Goal: Book appointment/travel/reservation

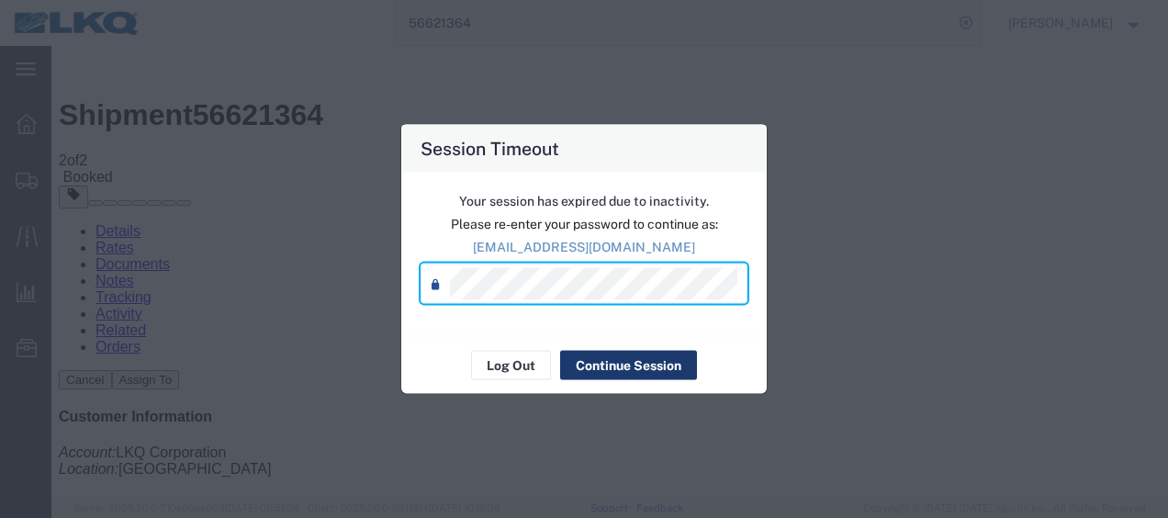
click at [636, 358] on button "Continue Session" at bounding box center [628, 365] width 137 height 29
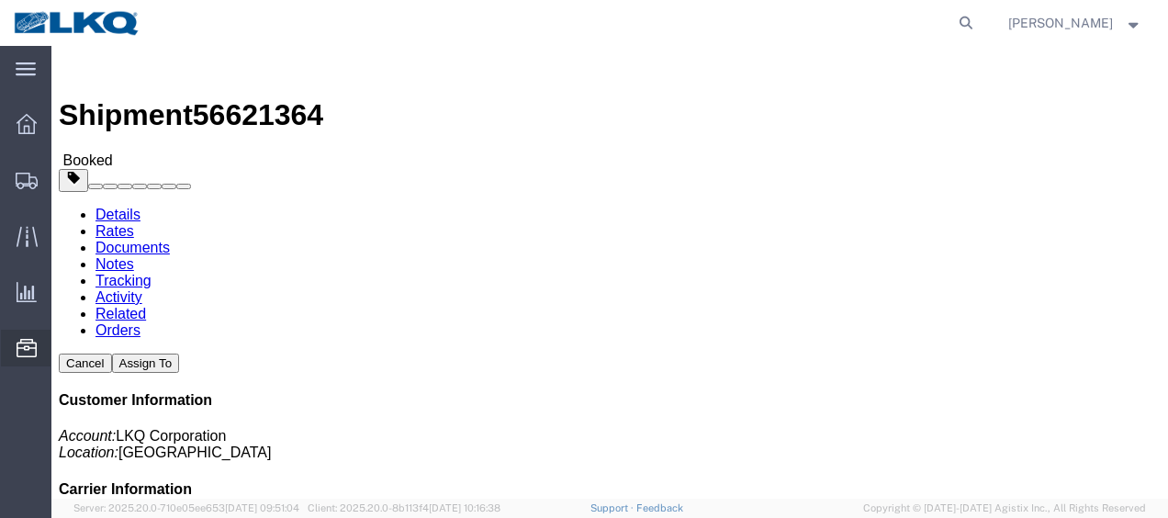
click at [0, 0] on span "Location Appointment" at bounding box center [0, 0] width 0 height 0
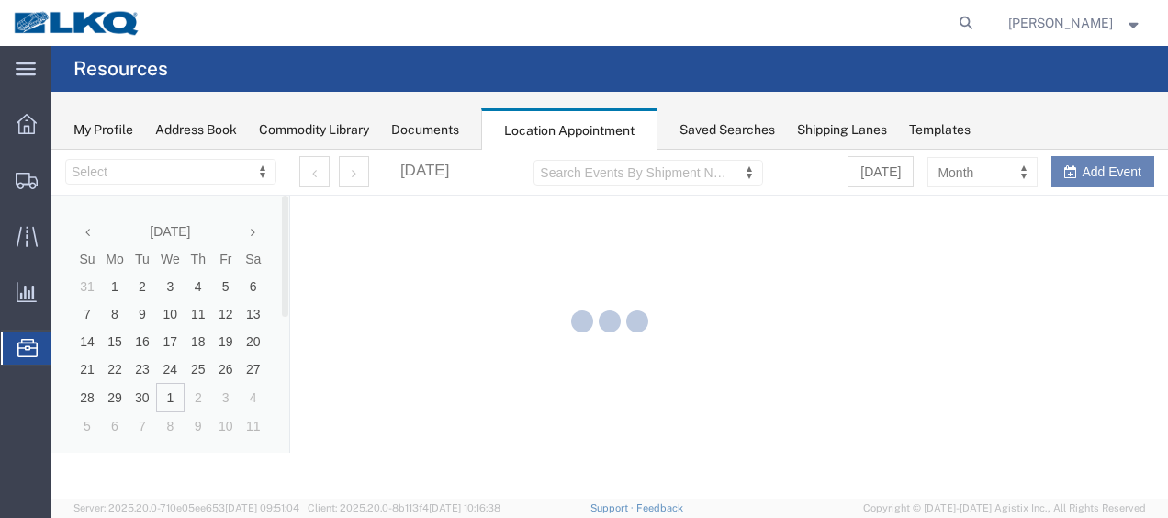
select select "27578"
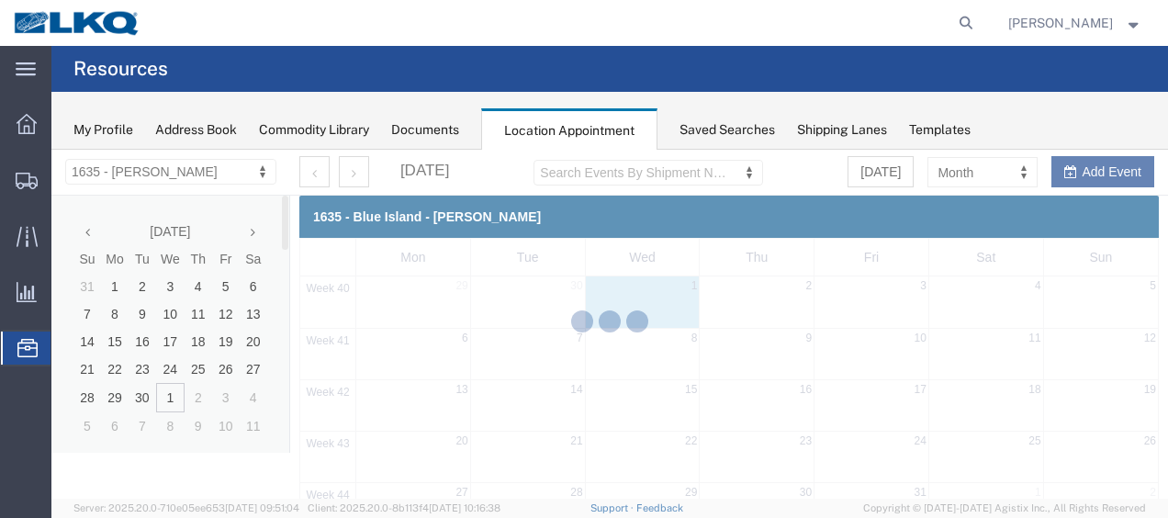
click at [254, 231] on div at bounding box center [609, 324] width 1117 height 349
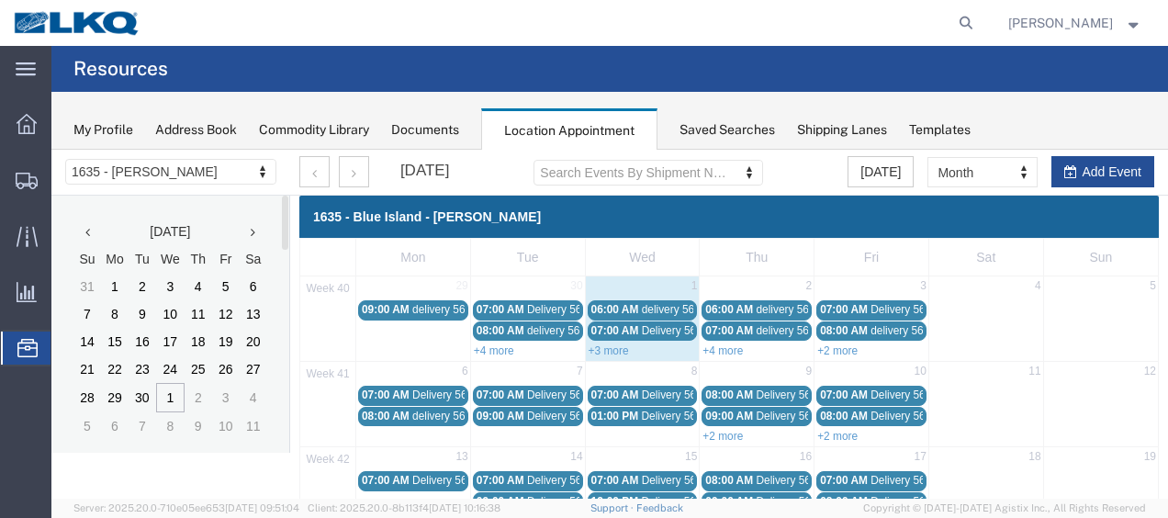
click at [253, 231] on icon at bounding box center [253, 232] width 5 height 13
click at [729, 344] on link "+4 more" at bounding box center [723, 350] width 40 height 13
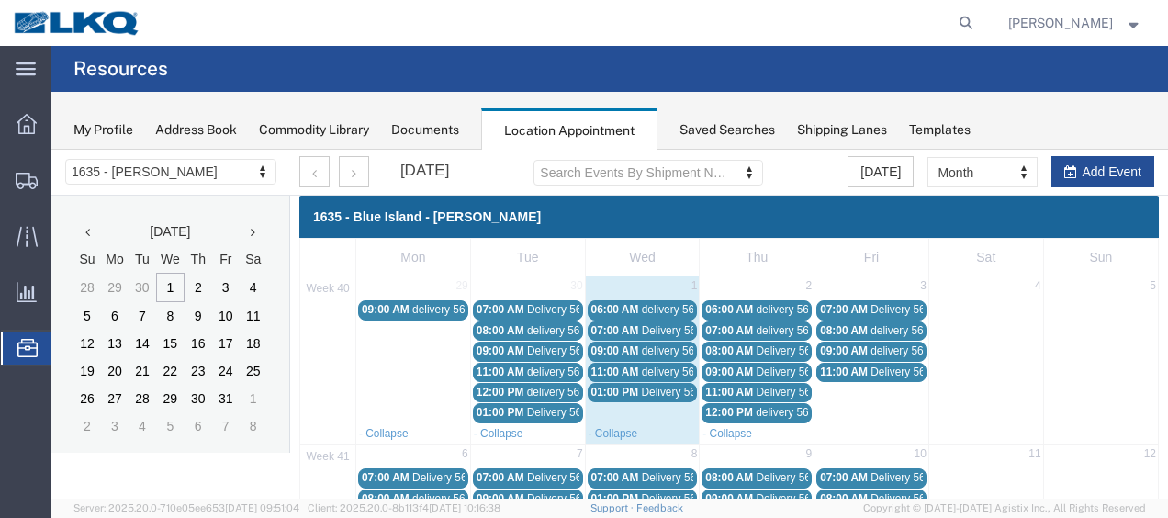
scroll to position [184, 0]
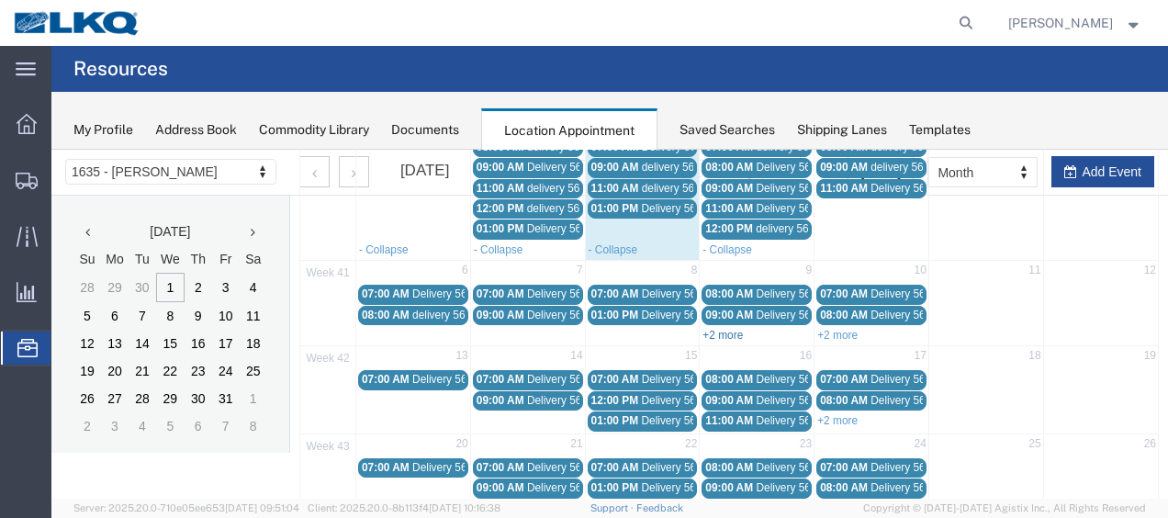
click at [713, 329] on link "+2 more" at bounding box center [723, 335] width 40 height 13
